Goal: Task Accomplishment & Management: Manage account settings

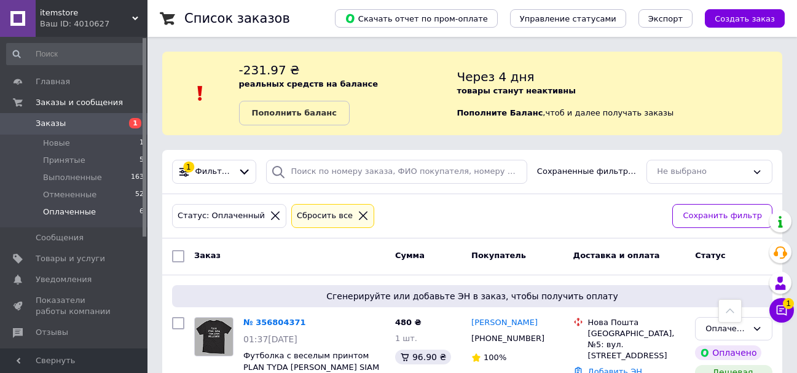
scroll to position [648, 0]
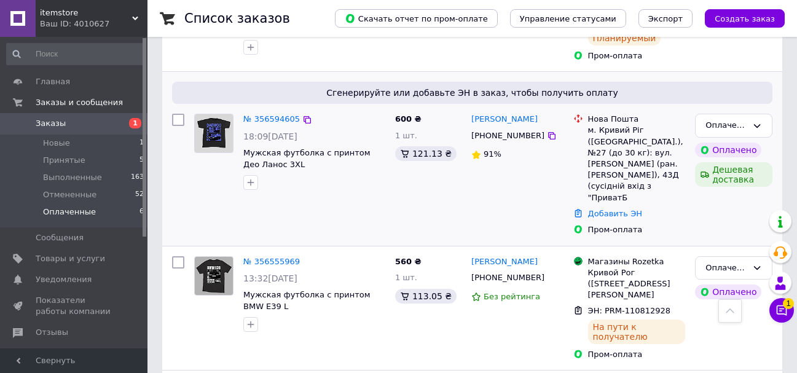
scroll to position [586, 0]
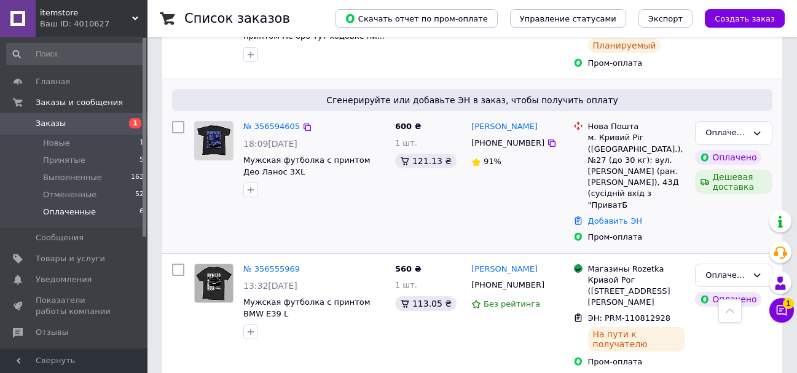
drag, startPoint x: 472, startPoint y: 135, endPoint x: 664, endPoint y: 205, distance: 204.1
click at [624, 219] on link "Добавить ЭН" at bounding box center [615, 220] width 54 height 9
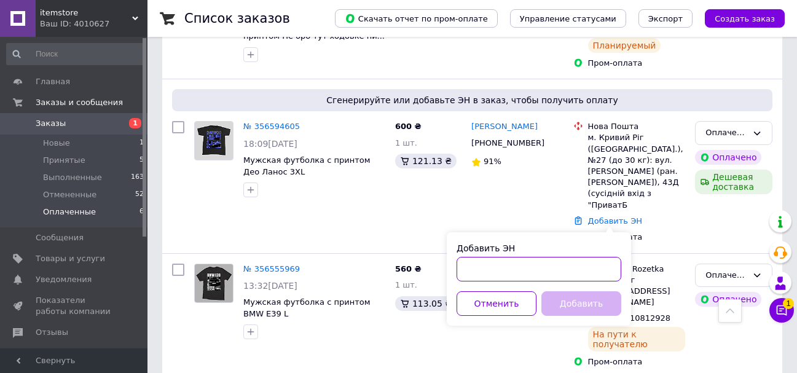
click at [508, 272] on input "Добавить ЭН" at bounding box center [539, 269] width 165 height 25
paste input "20451225352969"
type input "20451225352969"
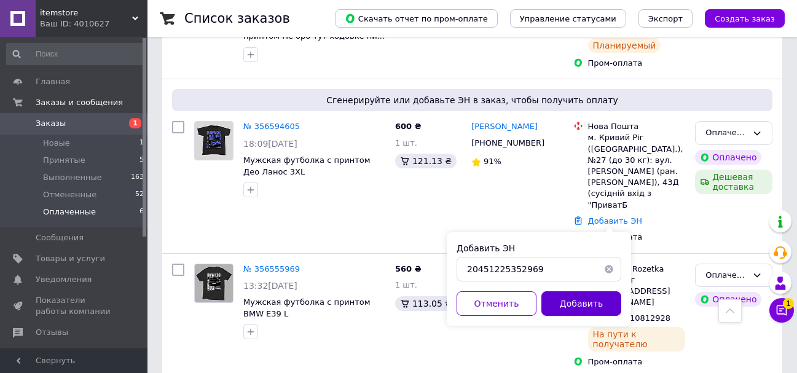
click at [595, 304] on button "Добавить" at bounding box center [581, 303] width 80 height 25
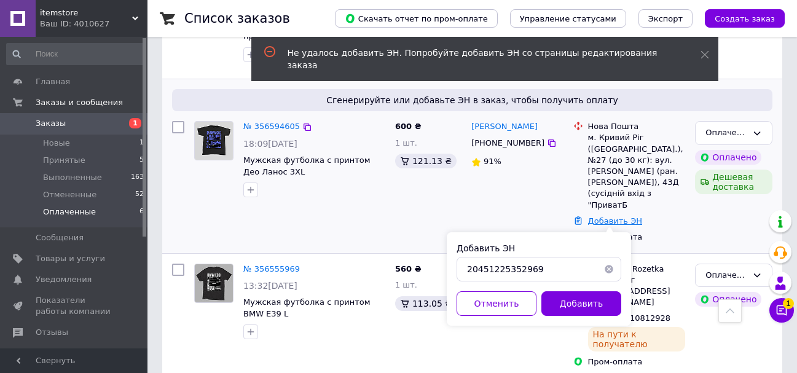
click at [613, 219] on link "Добавить ЭН" at bounding box center [615, 220] width 54 height 9
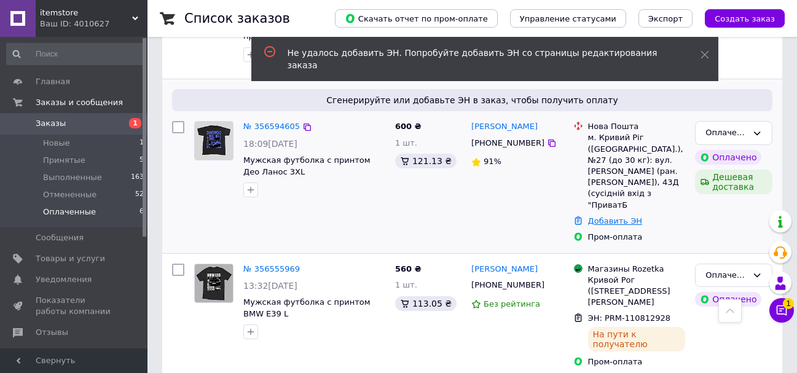
click at [613, 219] on link "Добавить ЭН" at bounding box center [615, 220] width 54 height 9
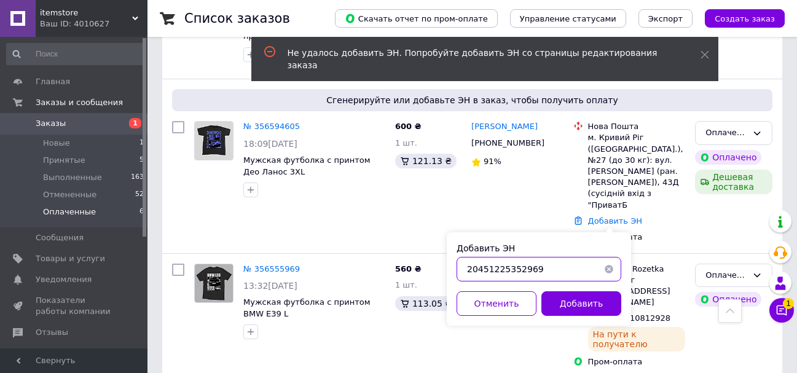
click at [545, 270] on input "20451225352969" at bounding box center [539, 269] width 165 height 25
click at [270, 144] on div "№ 356594605 18:09, 10.08.2025 Мужская футболка с принтом Део Ланос 3XL" at bounding box center [314, 159] width 152 height 86
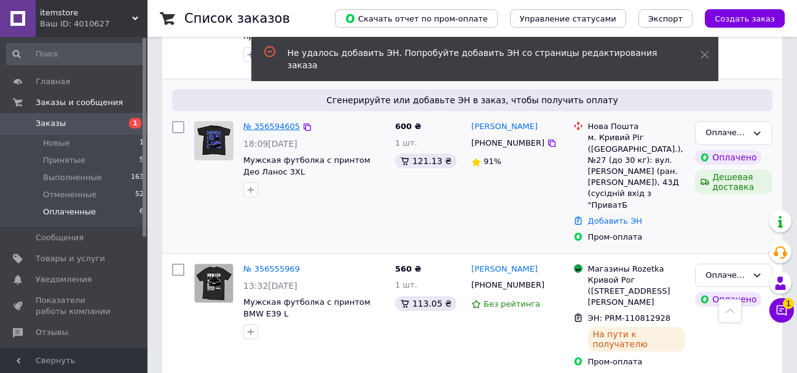
click at [272, 131] on link "№ 356594605" at bounding box center [271, 126] width 57 height 9
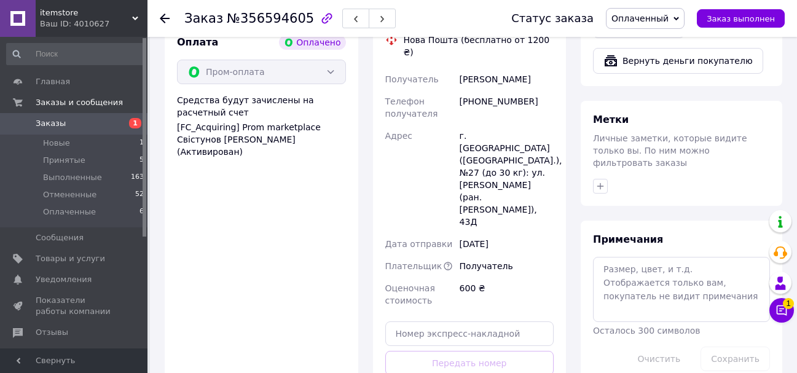
scroll to position [622, 0]
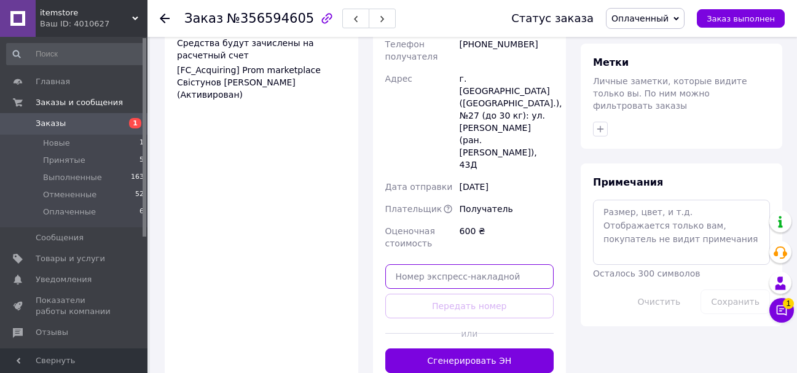
click at [458, 264] on input "text" at bounding box center [469, 276] width 169 height 25
paste input "20451225352969"
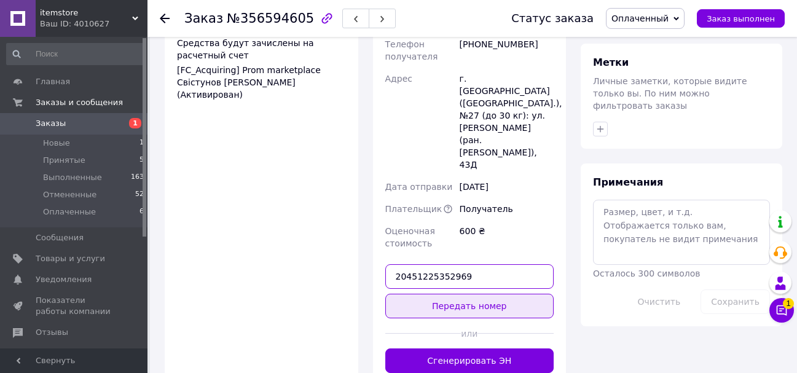
type input "20451225352969"
click at [466, 294] on button "Передать номер" at bounding box center [469, 306] width 169 height 25
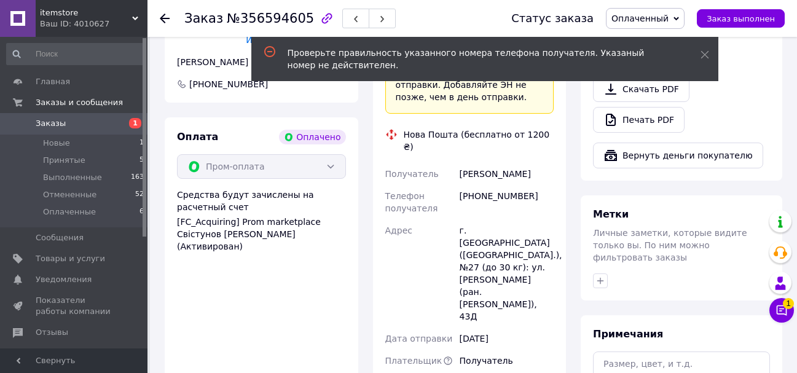
scroll to position [438, 0]
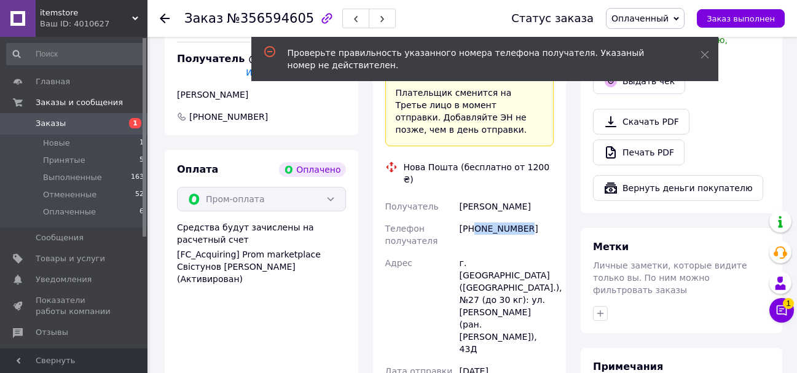
drag, startPoint x: 502, startPoint y: 132, endPoint x: 473, endPoint y: 132, distance: 29.5
click at [473, 218] on div "+380973180926" at bounding box center [506, 235] width 99 height 34
copy div "0973180926"
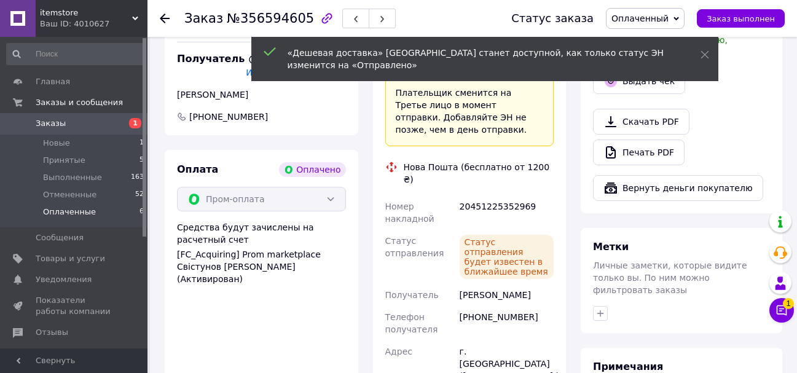
click at [108, 207] on li "Оплаченные 6" at bounding box center [75, 214] width 151 height 23
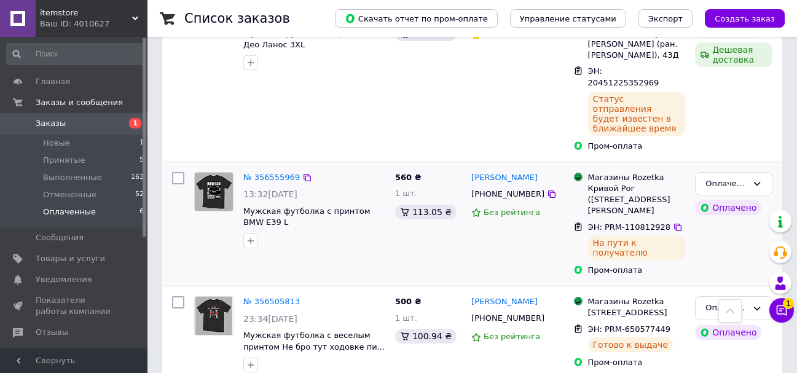
scroll to position [734, 0]
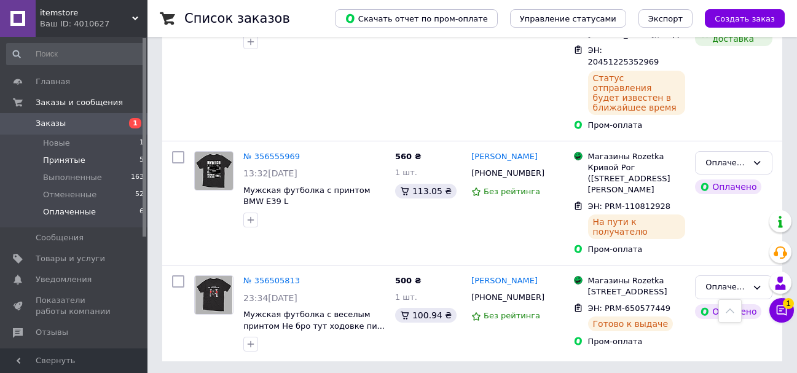
click at [97, 159] on li "Принятые 5" at bounding box center [75, 160] width 151 height 17
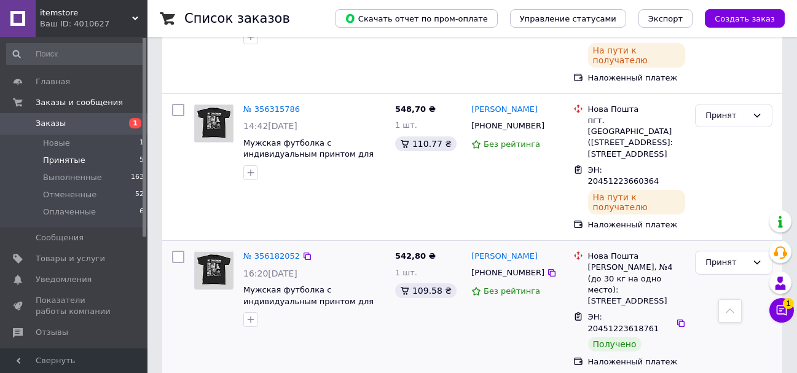
scroll to position [456, 0]
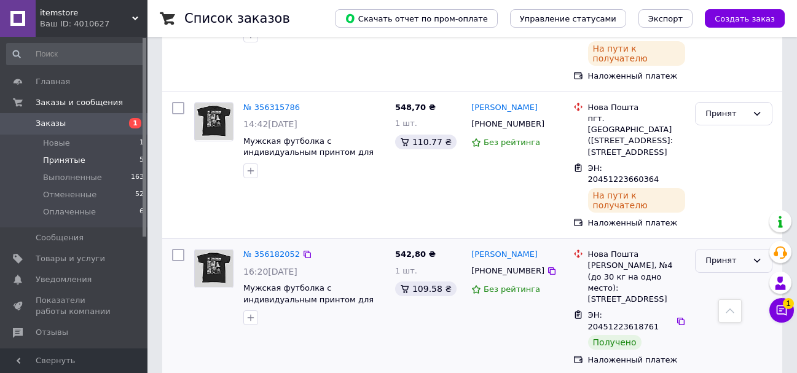
click at [731, 254] on div "Принят" at bounding box center [726, 260] width 42 height 13
click at [710, 275] on li "Выполнен" at bounding box center [734, 286] width 76 height 23
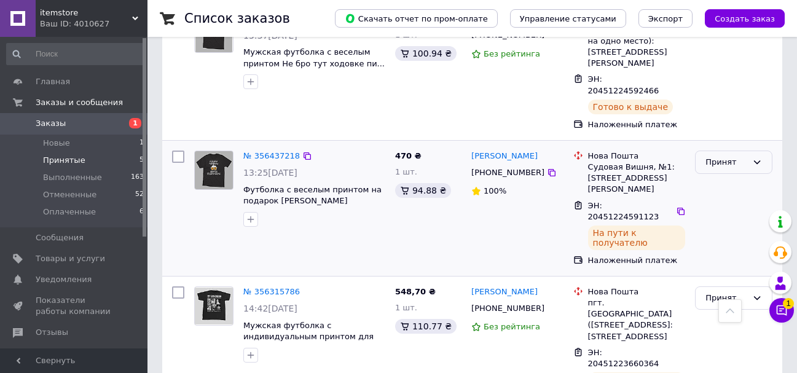
scroll to position [210, 0]
